Goal: Find specific page/section: Find specific page/section

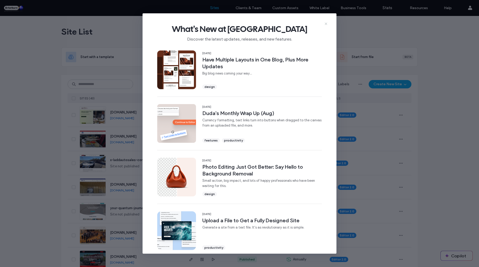
click at [327, 24] on icon at bounding box center [326, 24] width 4 height 4
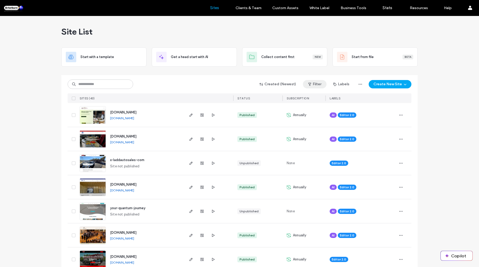
click at [323, 86] on button "Filter" at bounding box center [315, 84] width 24 height 8
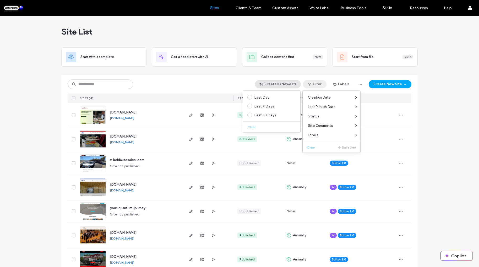
click at [292, 86] on button "Created (Newest)" at bounding box center [278, 84] width 46 height 8
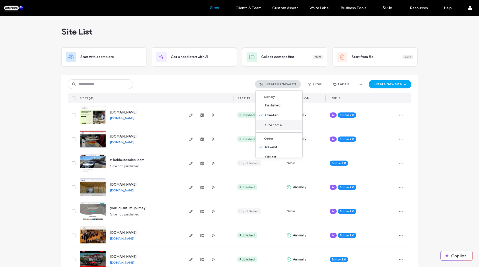
click at [274, 124] on span "Site name" at bounding box center [273, 125] width 17 height 5
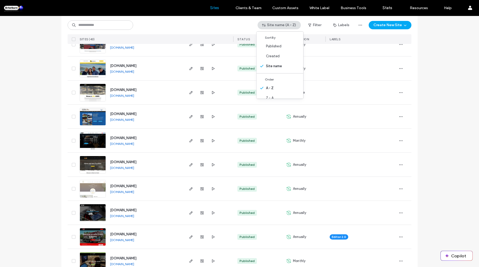
scroll to position [161, 0]
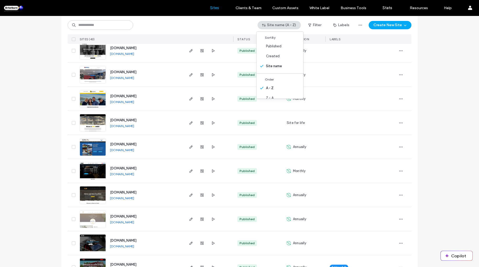
click at [121, 118] on div "[DOMAIN_NAME]" at bounding box center [123, 120] width 26 height 5
click at [119, 121] on span "[DOMAIN_NAME]" at bounding box center [123, 120] width 26 height 4
